Goal: Find contact information: Obtain details needed to contact an individual or organization

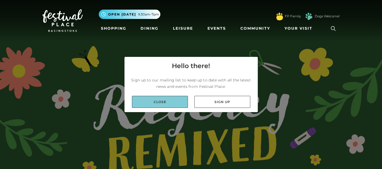
click at [167, 106] on link "Close" at bounding box center [160, 102] width 56 height 12
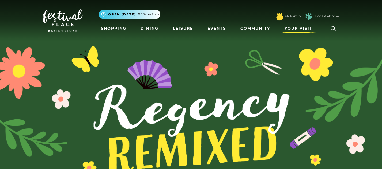
click at [302, 28] on span "Your Visit" at bounding box center [298, 29] width 28 height 6
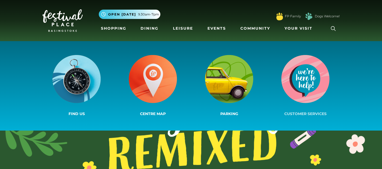
click at [306, 85] on img at bounding box center [305, 79] width 48 height 48
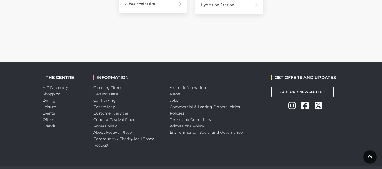
scroll to position [498, 0]
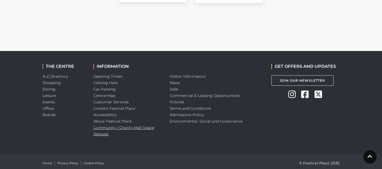
click at [106, 136] on link "Community / Charity Mall Space Request" at bounding box center [123, 130] width 61 height 11
click at [181, 77] on link "Visitor information" at bounding box center [188, 76] width 36 height 5
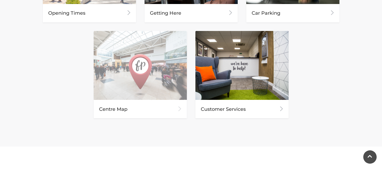
scroll to position [331, 0]
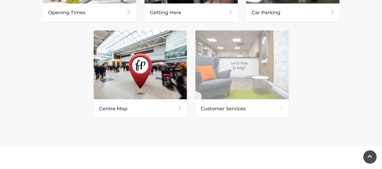
click at [221, 91] on img at bounding box center [241, 64] width 93 height 69
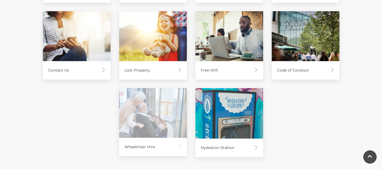
scroll to position [344, 0]
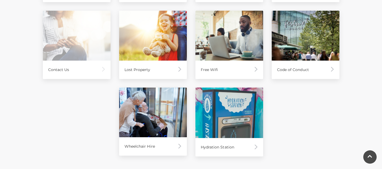
click at [67, 29] on img at bounding box center [77, 36] width 68 height 50
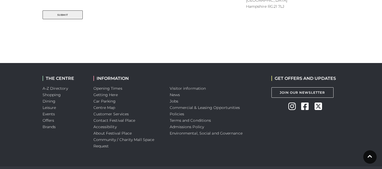
scroll to position [377, 0]
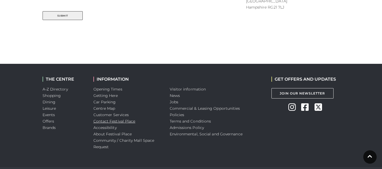
click at [113, 122] on link "Contact Festival Place" at bounding box center [114, 121] width 42 height 5
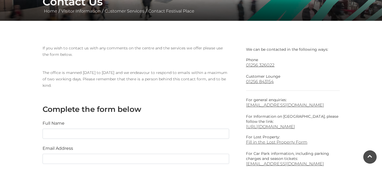
scroll to position [112, 0]
